Goal: Check status: Check status

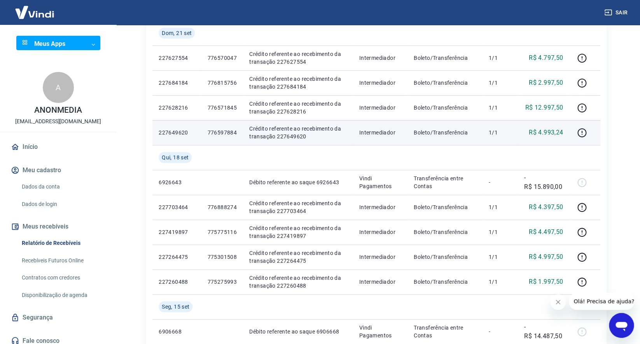
scroll to position [140, 0]
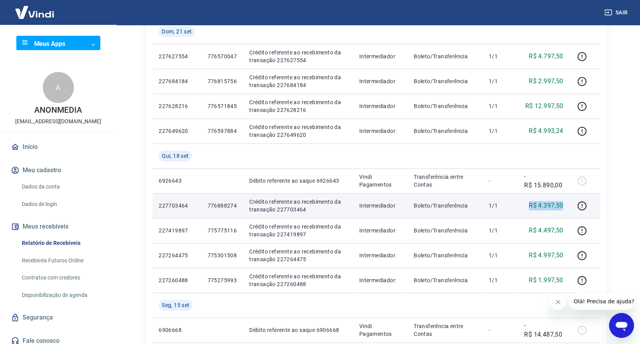
drag, startPoint x: 568, startPoint y: 281, endPoint x: 530, endPoint y: 194, distance: 95.2
click at [530, 194] on td "R$ 4.397,50" at bounding box center [543, 205] width 51 height 25
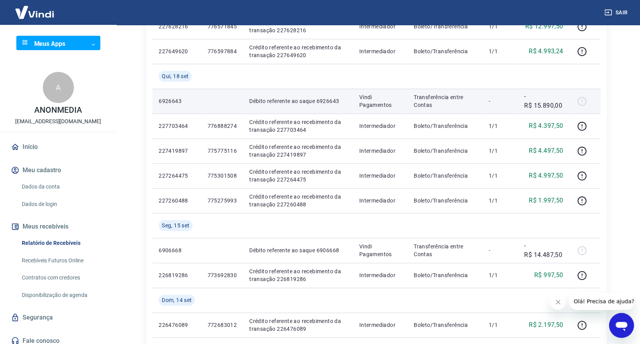
scroll to position [294, 0]
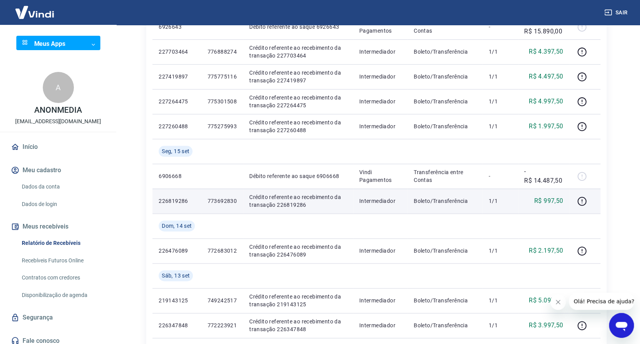
click at [296, 204] on p "Crédito referente ao recebimento da transação 226819286" at bounding box center [298, 201] width 98 height 16
click at [184, 201] on p "226819286" at bounding box center [177, 201] width 36 height 8
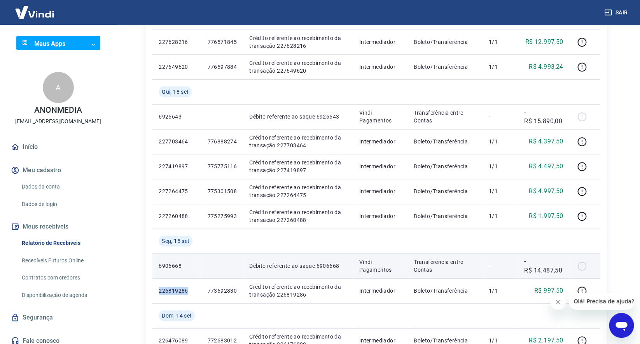
scroll to position [242, 0]
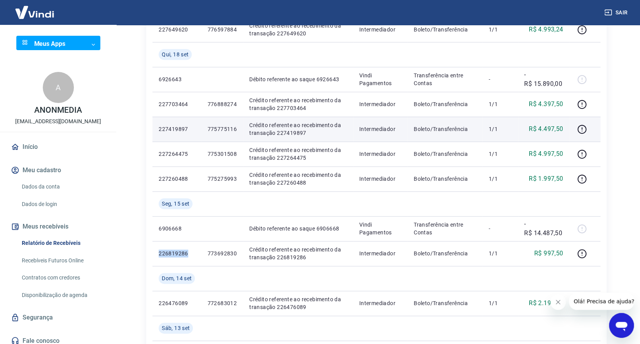
copy p "226819286"
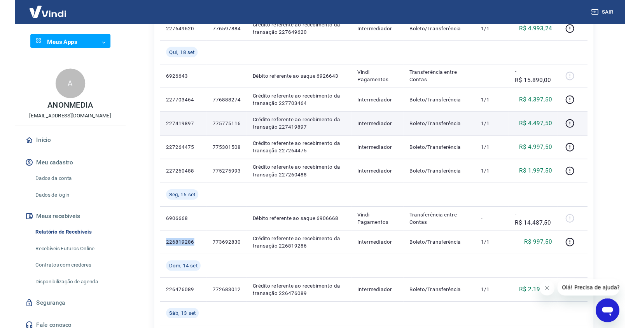
scroll to position [0, 0]
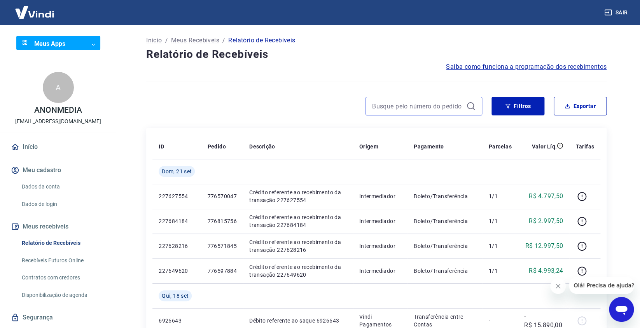
click at [396, 103] on input at bounding box center [417, 106] width 91 height 12
paste input "249063407"
paste input
type input "249063407"
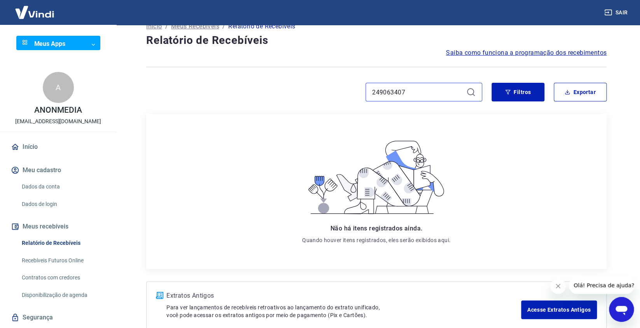
scroll to position [15, 0]
click at [425, 87] on input "249063407" at bounding box center [417, 92] width 91 height 12
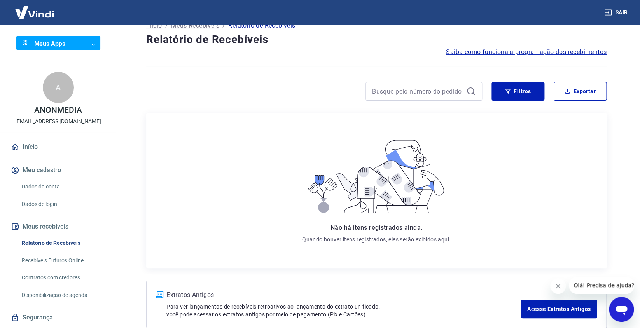
click at [297, 82] on div at bounding box center [314, 91] width 336 height 19
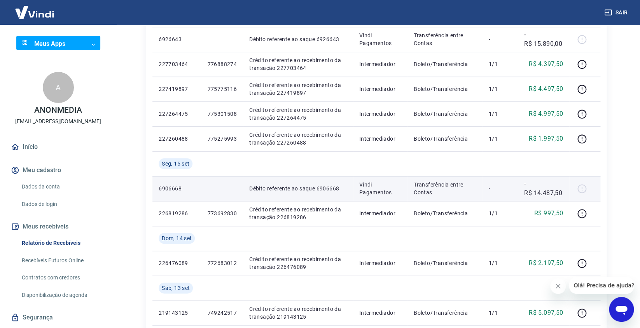
scroll to position [283, 0]
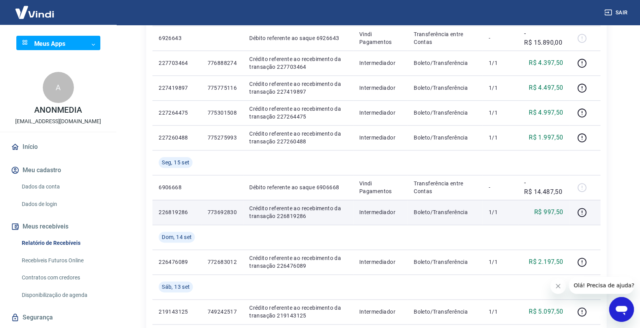
click at [546, 213] on p "R$ 997,50" at bounding box center [549, 212] width 29 height 9
click at [573, 215] on td at bounding box center [585, 212] width 31 height 25
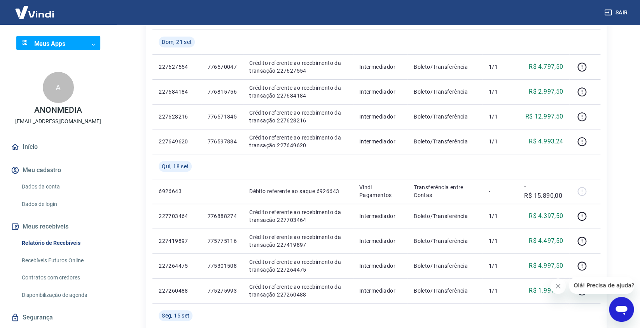
scroll to position [0, 0]
